Goal: Book appointment/travel/reservation

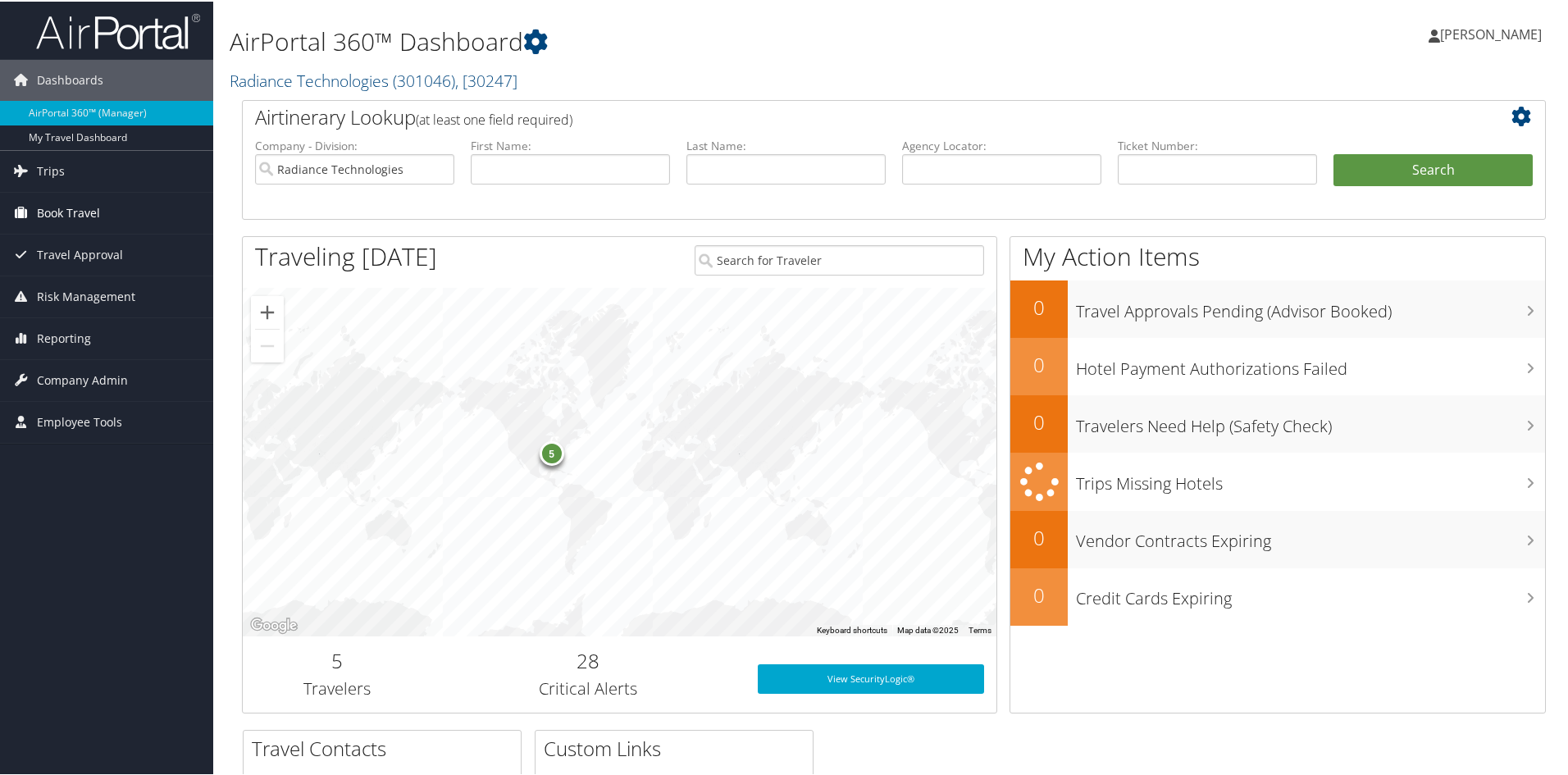
click at [55, 209] on span "Book Travel" at bounding box center [68, 211] width 63 height 41
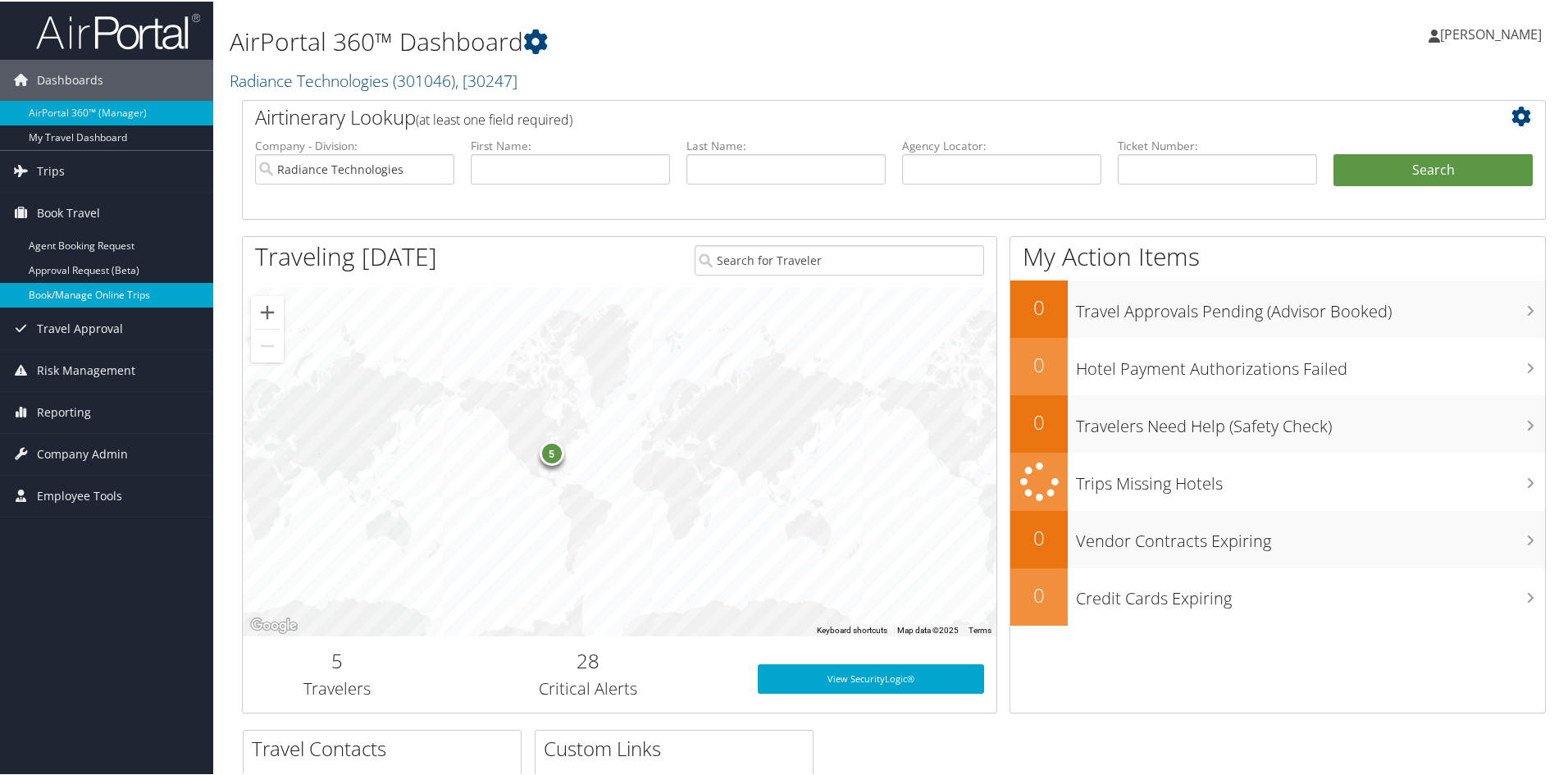
click at [122, 304] on link "Book/Manage Online Trips" at bounding box center [106, 293] width 213 height 25
click at [101, 293] on link "Book/Manage Online Trips" at bounding box center [106, 293] width 213 height 25
click at [107, 290] on link "Book/Manage Online Trips" at bounding box center [106, 293] width 213 height 25
